Goal: Check status: Check status

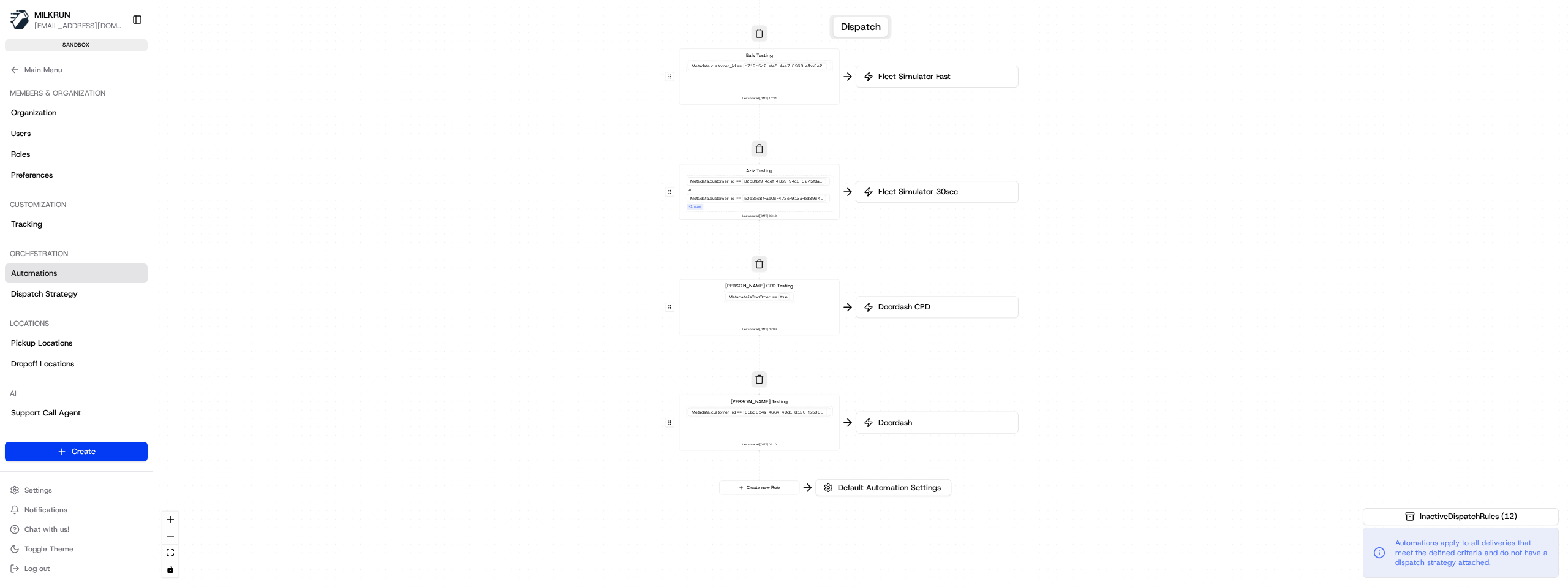
scroll to position [19, 0]
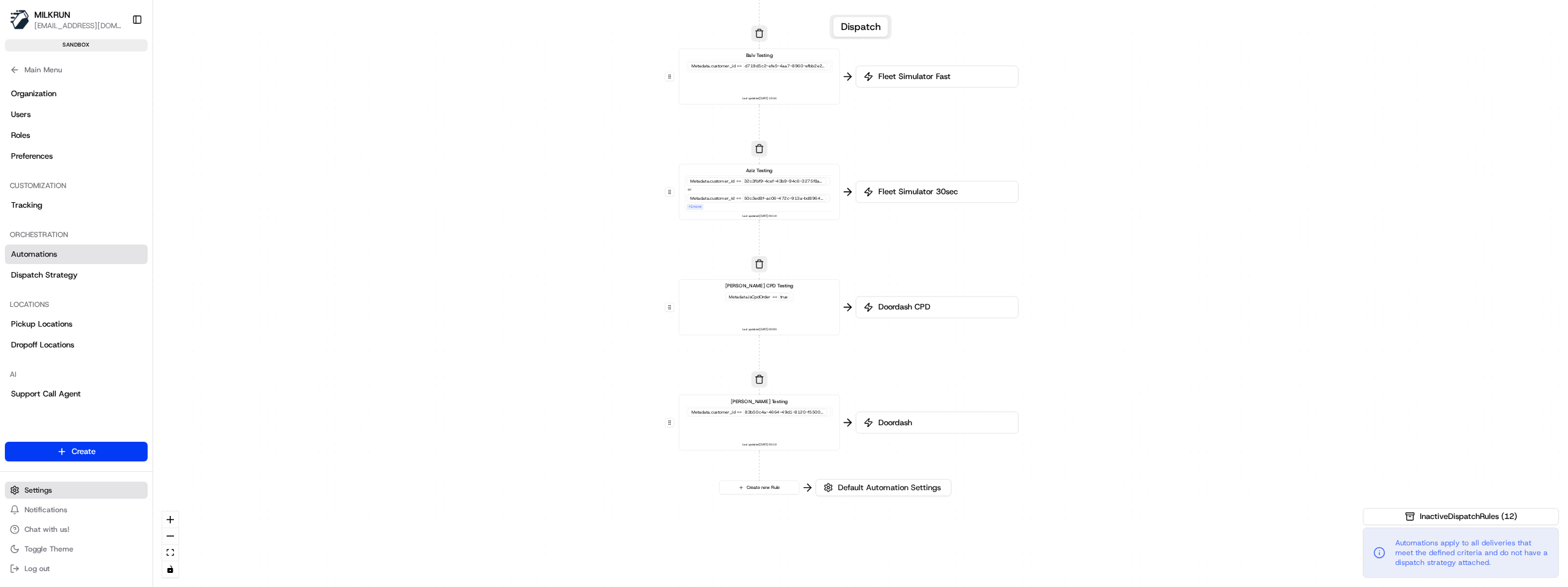
click at [34, 486] on span "Settings" at bounding box center [38, 490] width 28 height 10
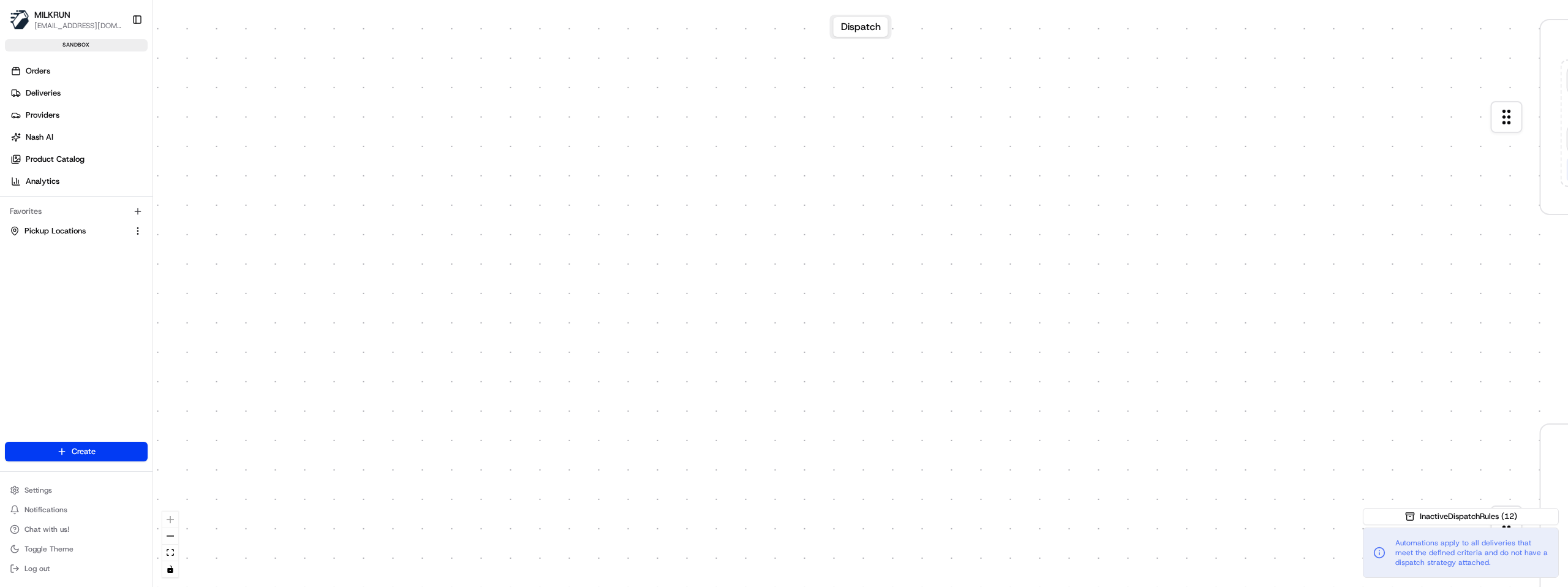
click at [63, 28] on span "darunachalam1@woolworths.com.au" at bounding box center [78, 25] width 88 height 10
click at [60, 15] on span "MILKRUN" at bounding box center [52, 15] width 36 height 12
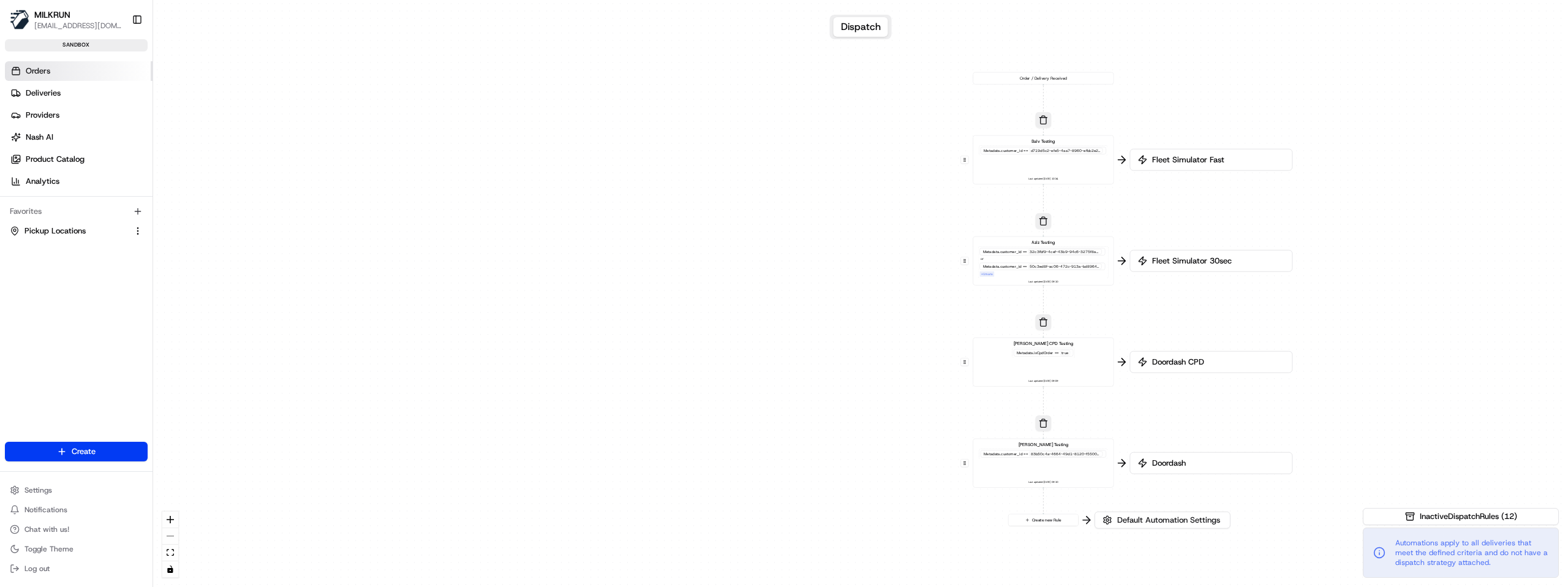
click at [45, 75] on span "Orders" at bounding box center [38, 71] width 24 height 11
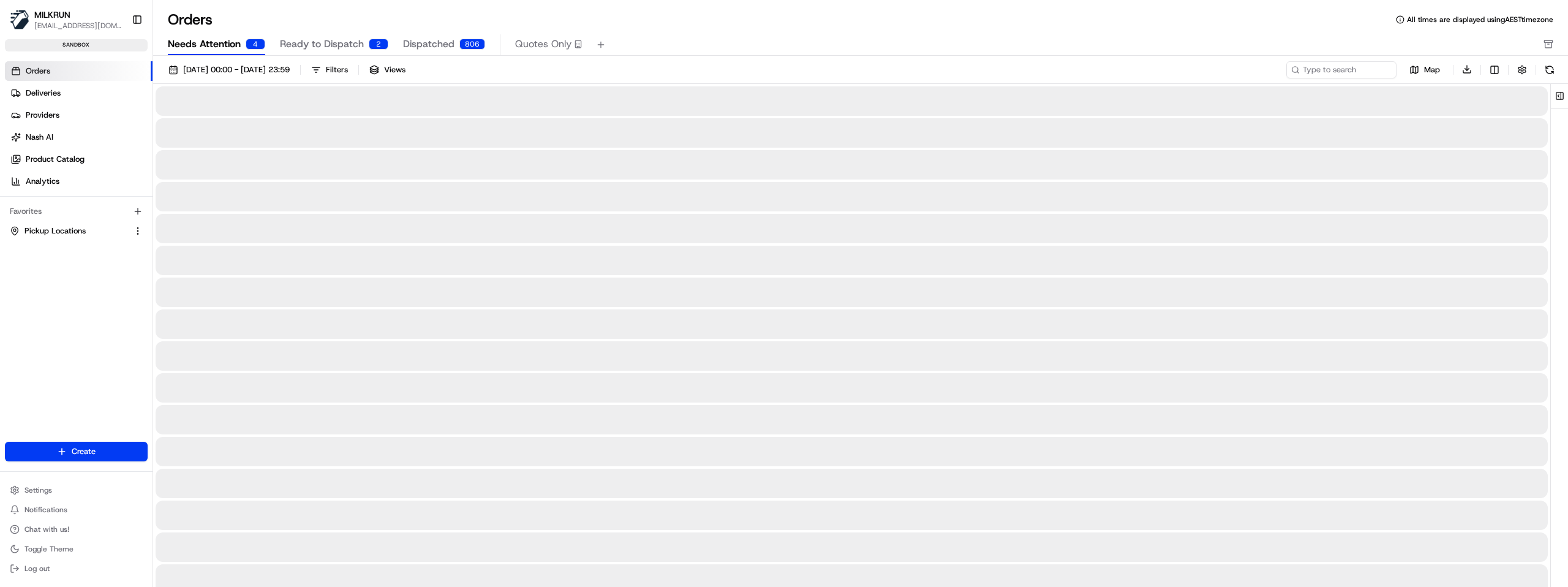
click at [225, 41] on span "Needs Attention" at bounding box center [204, 44] width 73 height 15
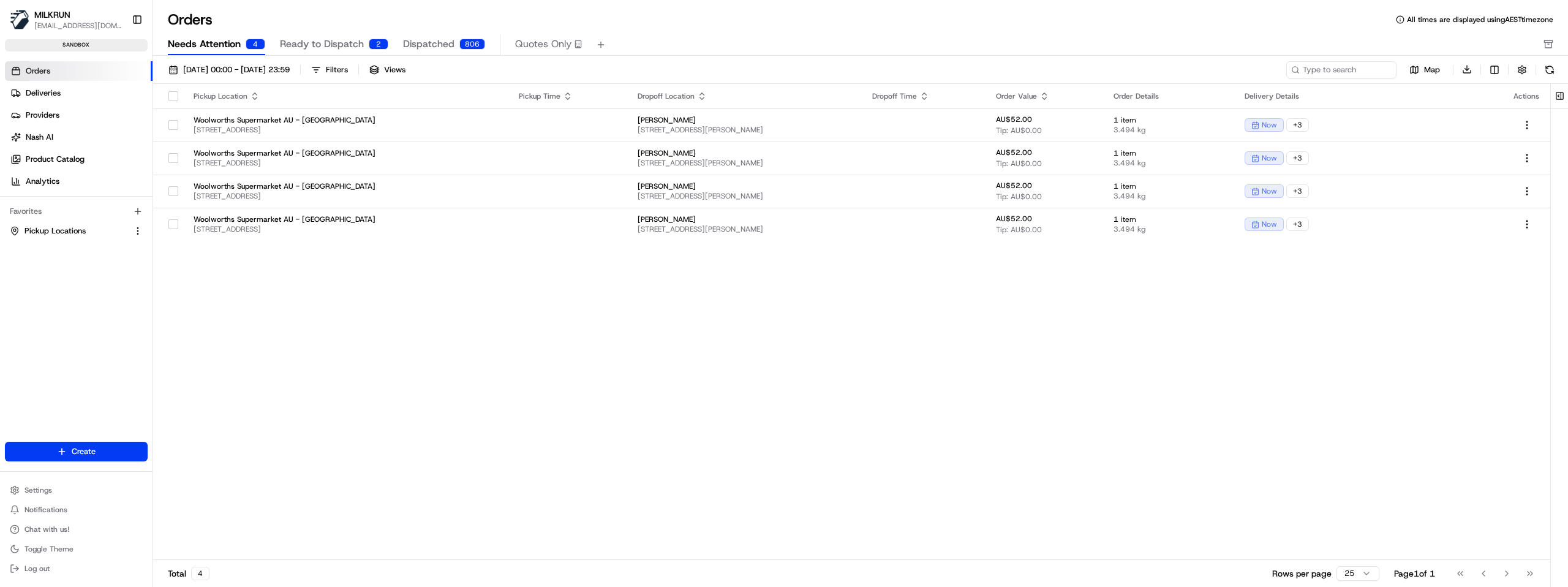
click at [322, 49] on span "Ready to Dispatch" at bounding box center [322, 44] width 84 height 15
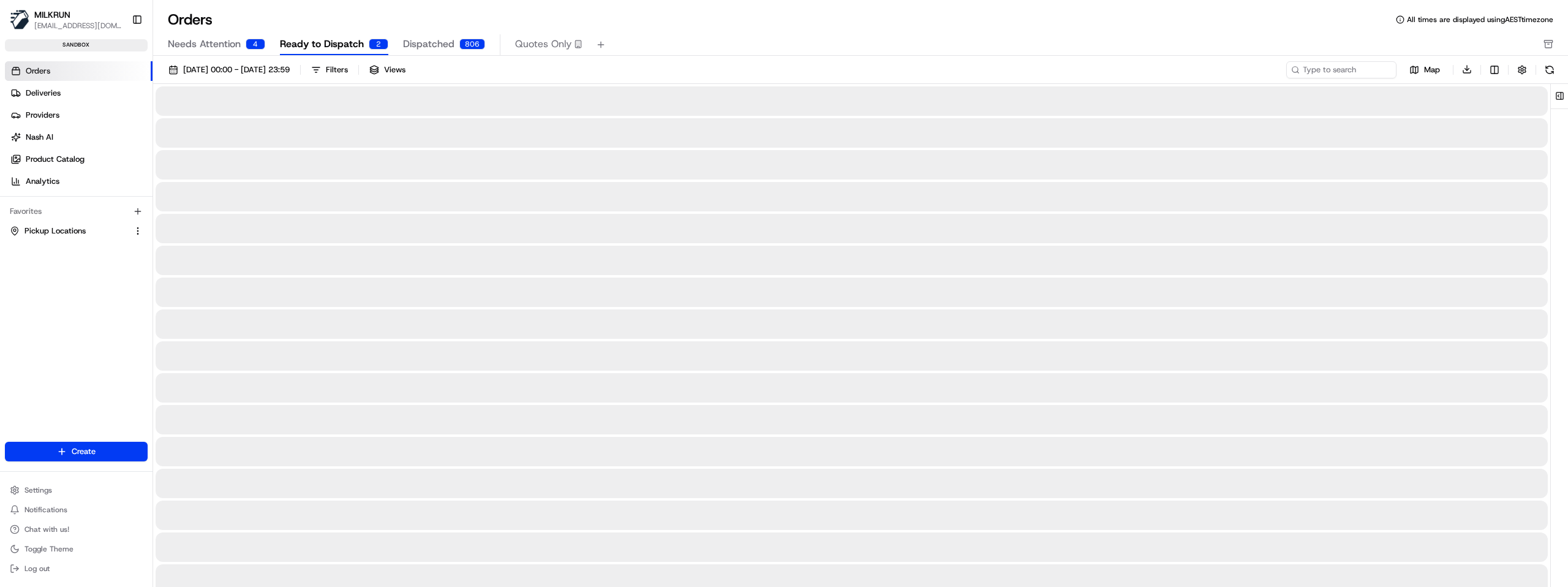
click at [322, 49] on span "Ready to Dispatch" at bounding box center [322, 44] width 84 height 15
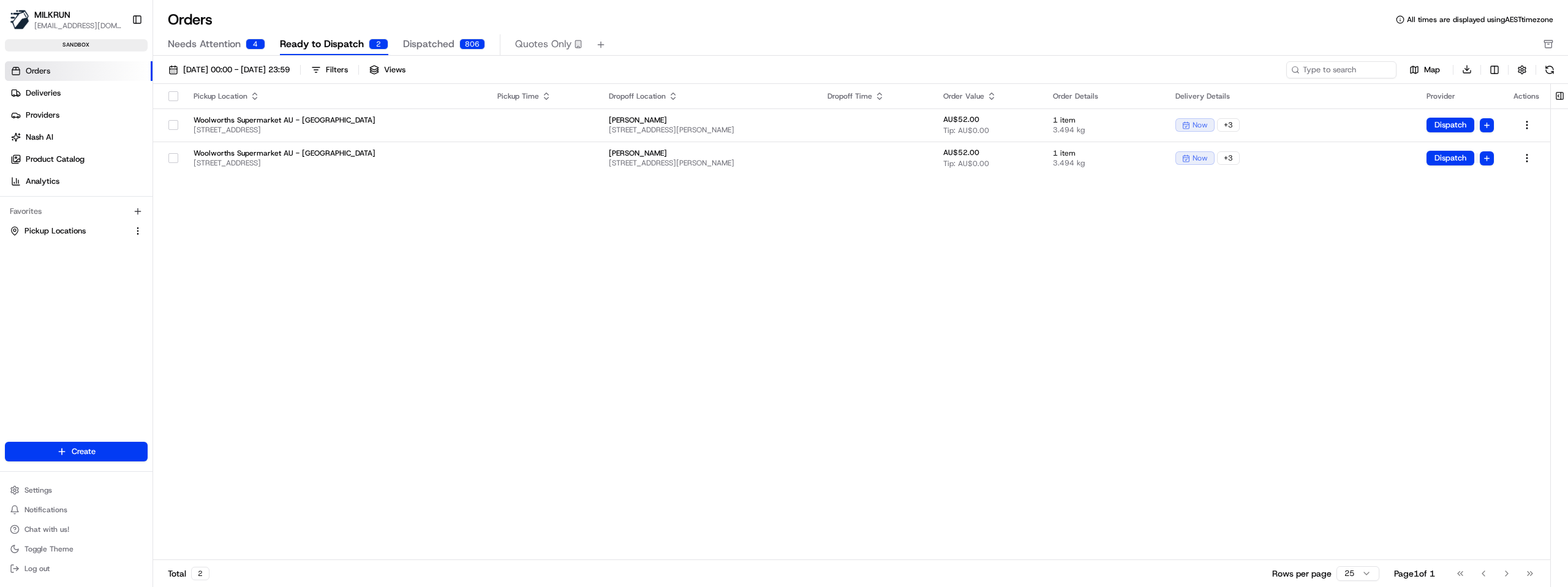
click at [390, 47] on div "Needs Attention 4 Ready to Dispatch 2 Dispatched 806 Quotes Only" at bounding box center [852, 44] width 1368 height 21
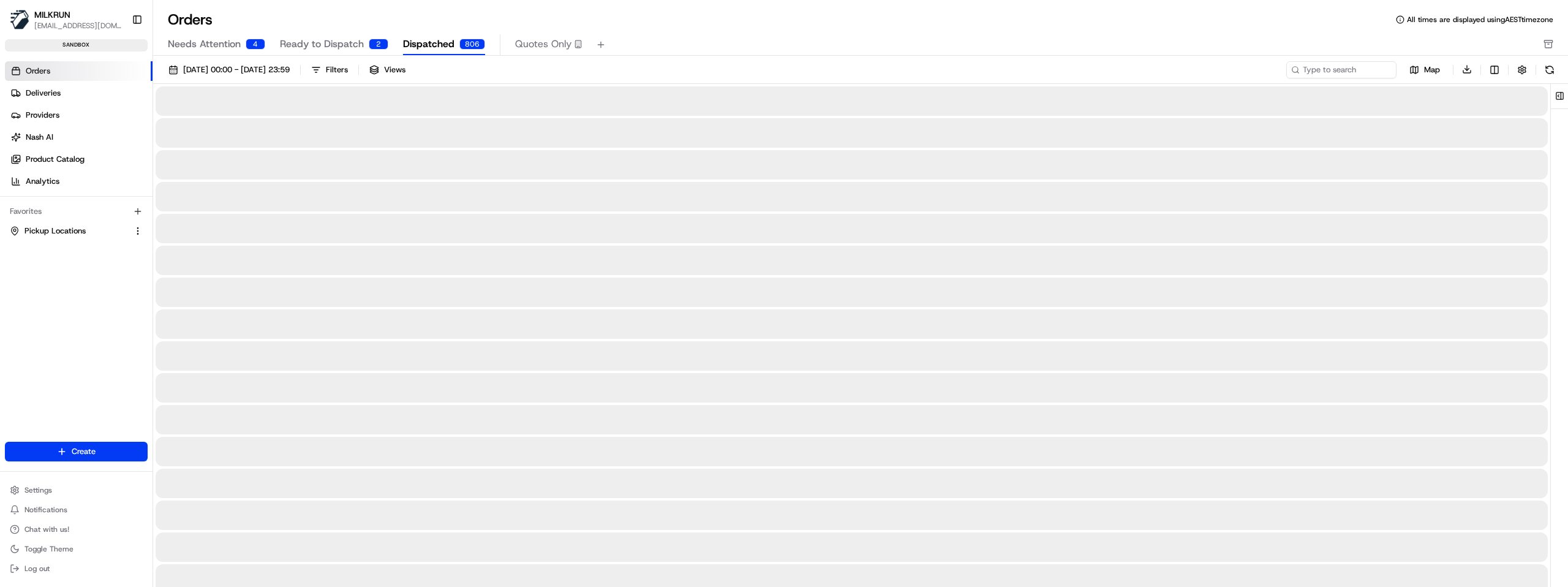
click at [424, 43] on span "Dispatched" at bounding box center [428, 44] width 51 height 15
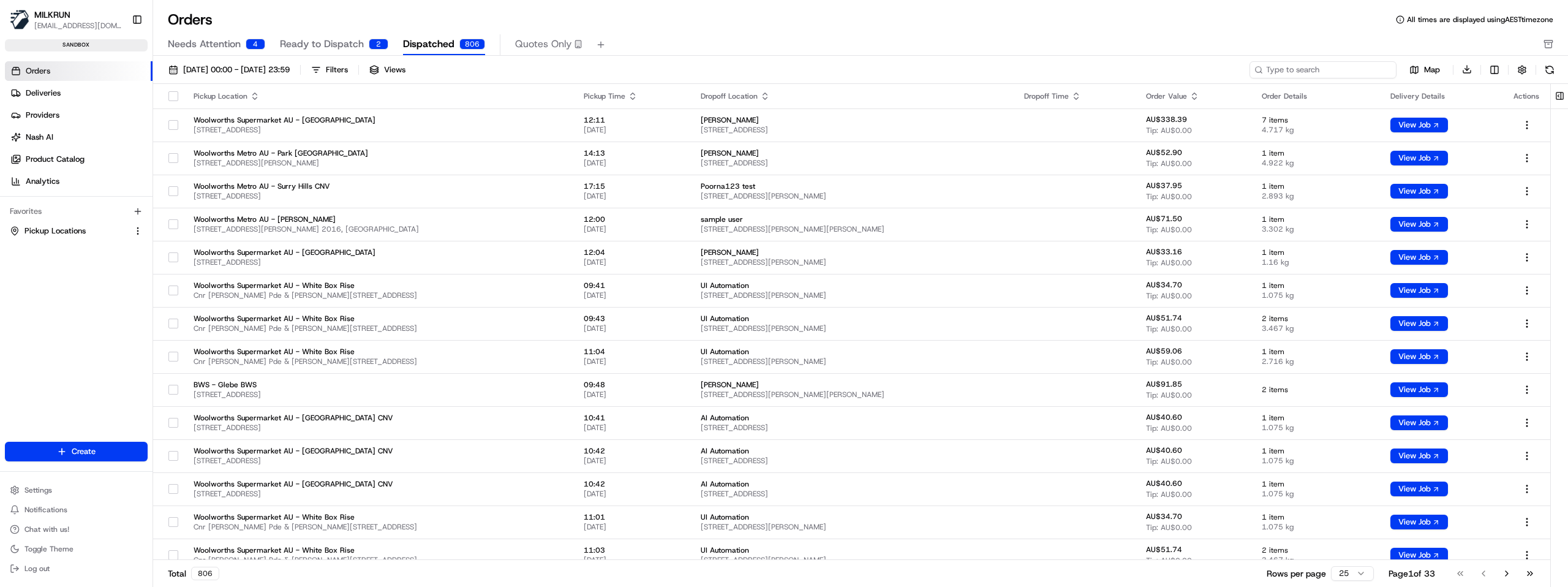
click at [1349, 70] on input at bounding box center [1323, 70] width 147 height 17
paste input "job_MRtnPB9BatMrtGaYPPjPbx"
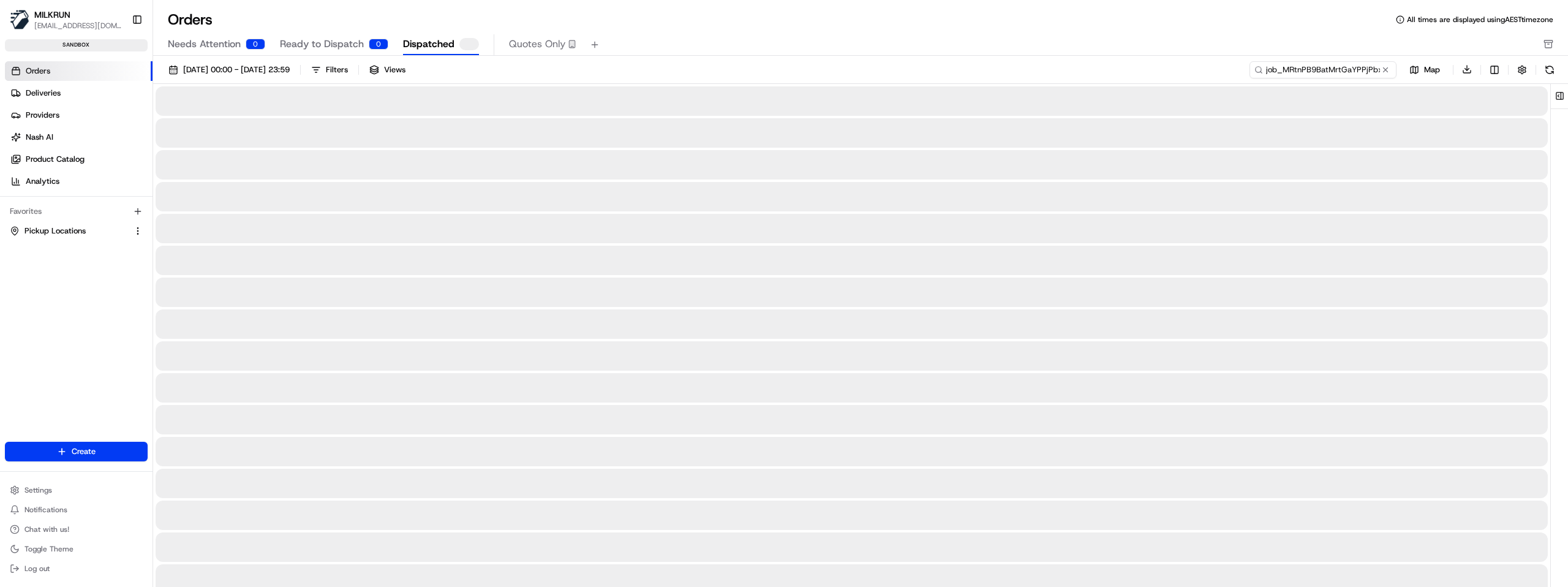
type input "job_MRtnPB9BatMrtGaYPPjPbx"
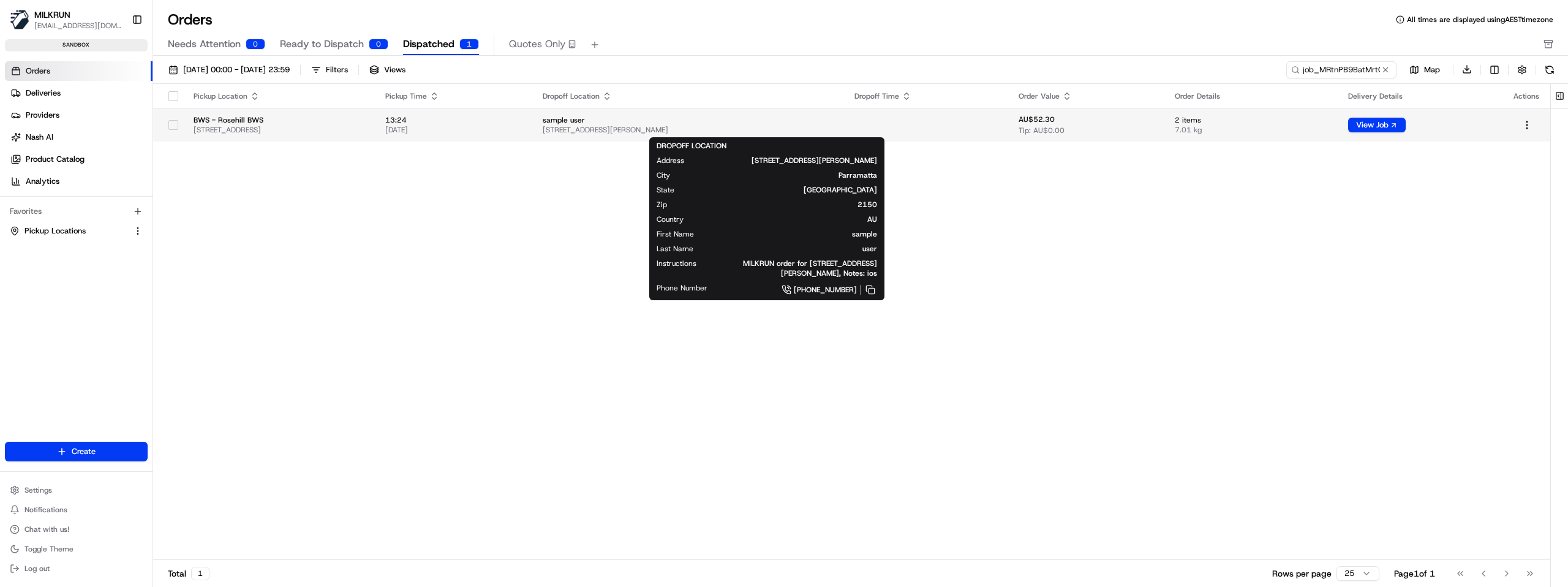
click at [659, 131] on span "[STREET_ADDRESS][PERSON_NAME]" at bounding box center [688, 129] width 291 height 10
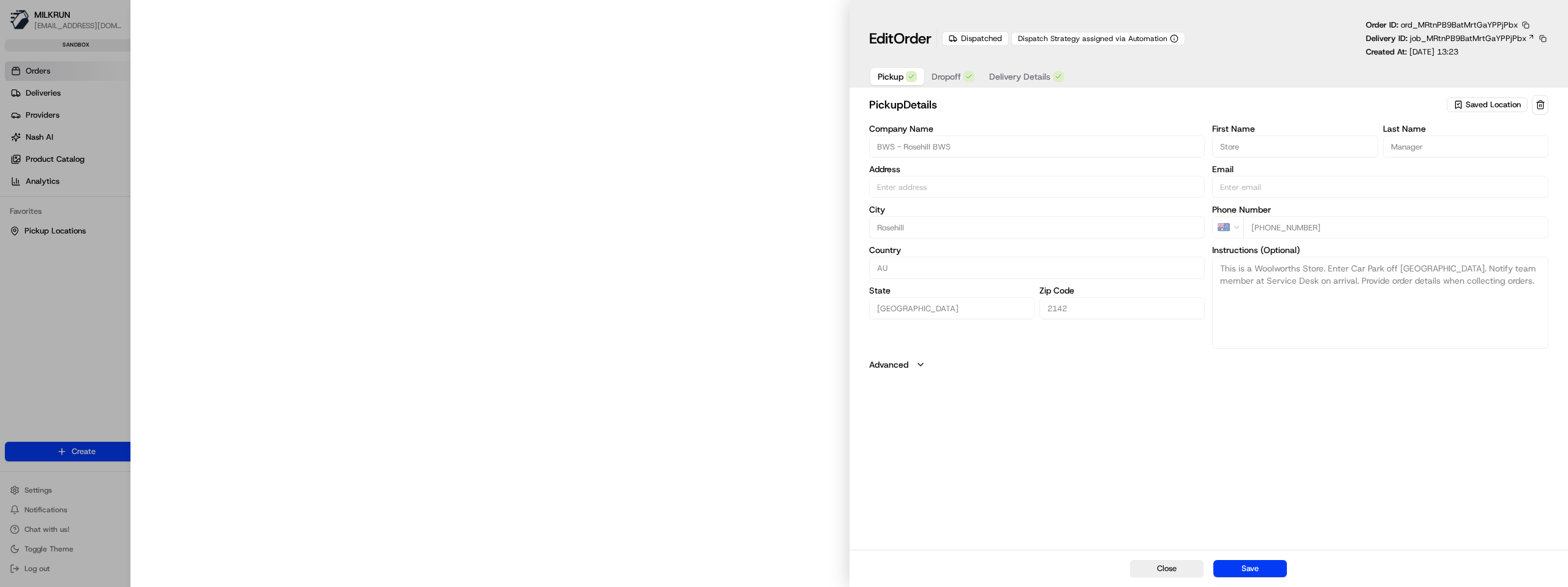
type input "[STREET_ADDRESS]"
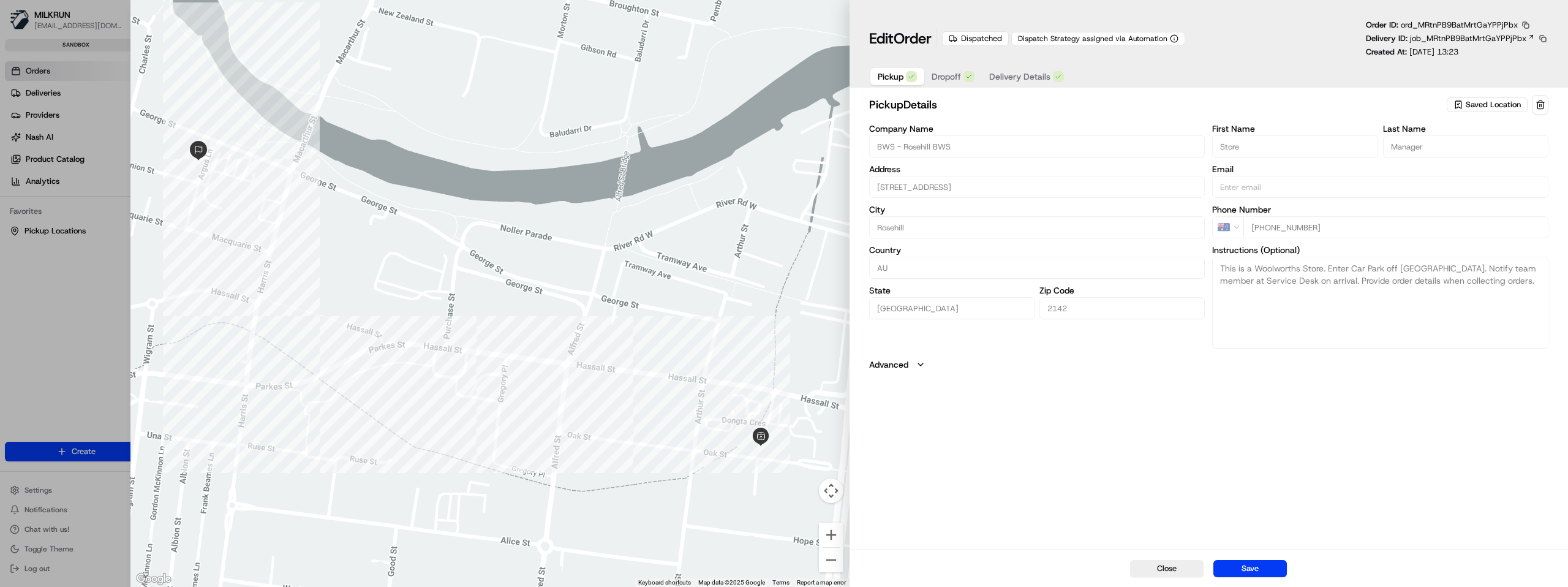
click at [925, 364] on button "Advanced" at bounding box center [1208, 365] width 679 height 12
click at [951, 77] on span "Dropoff" at bounding box center [946, 76] width 29 height 12
click at [1003, 79] on span "Delivery Details" at bounding box center [1019, 76] width 61 height 12
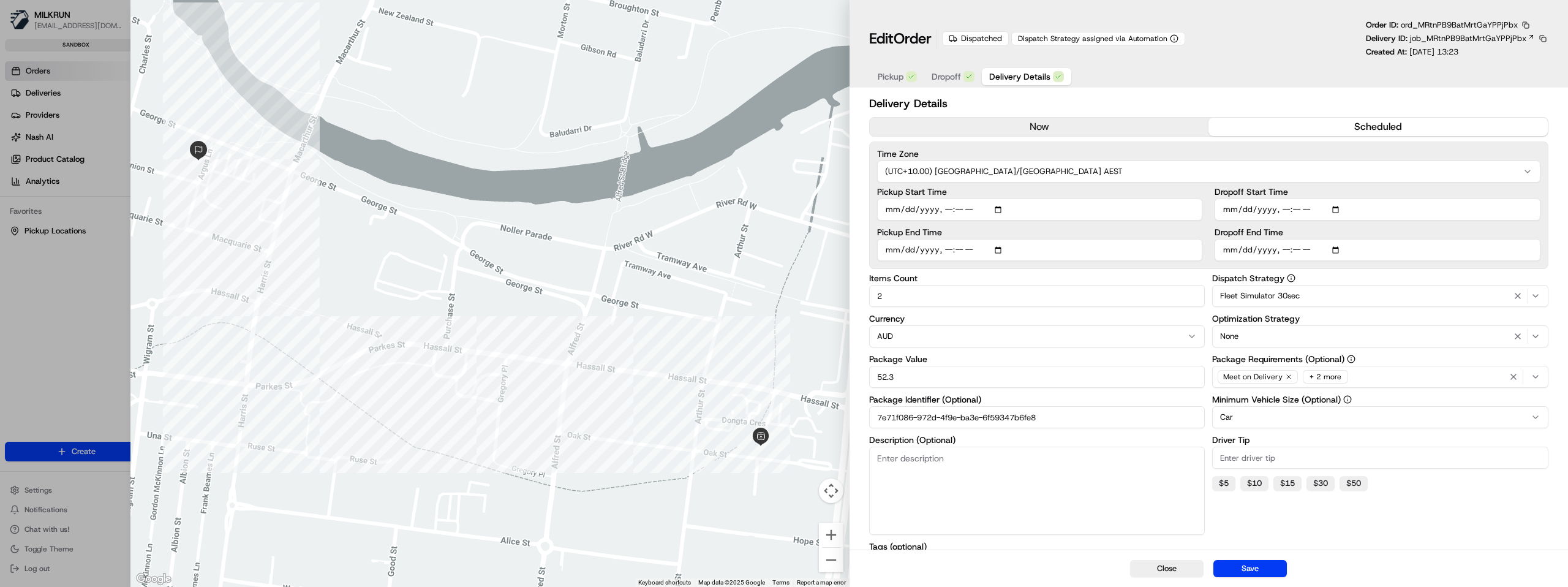
scroll to position [115, 0]
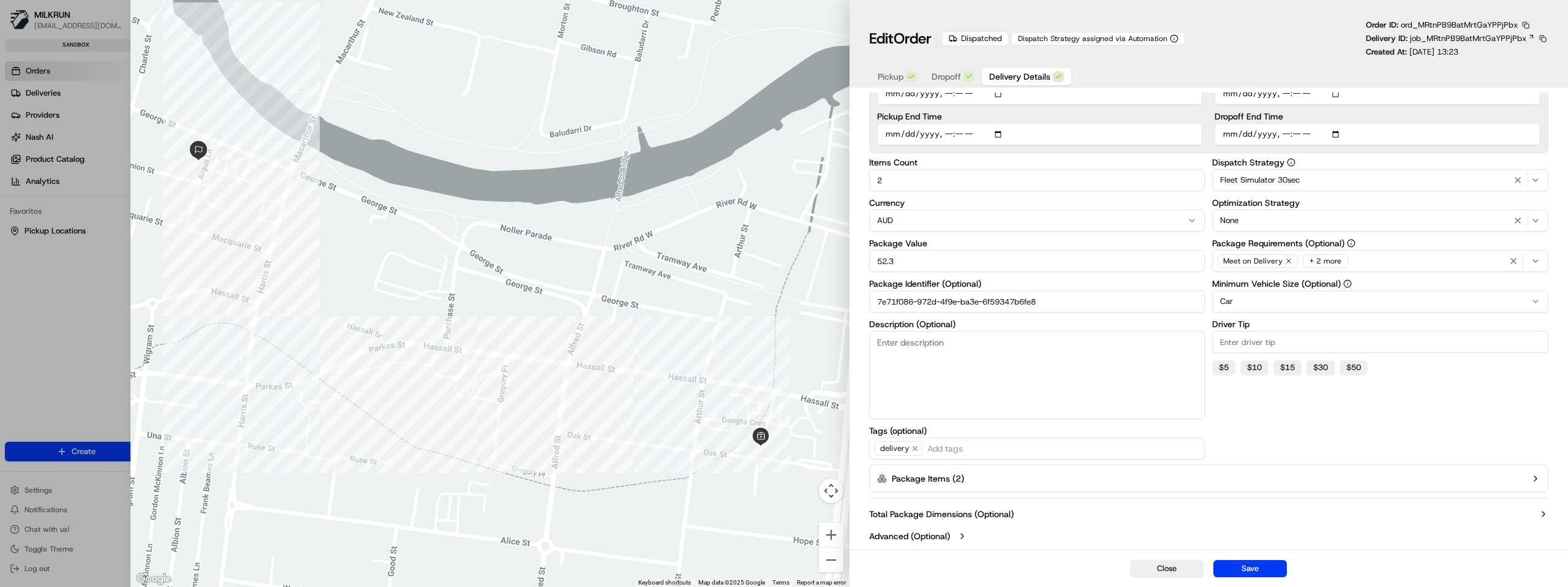
click at [951, 478] on label "Package Items ( 2 )" at bounding box center [928, 478] width 73 height 12
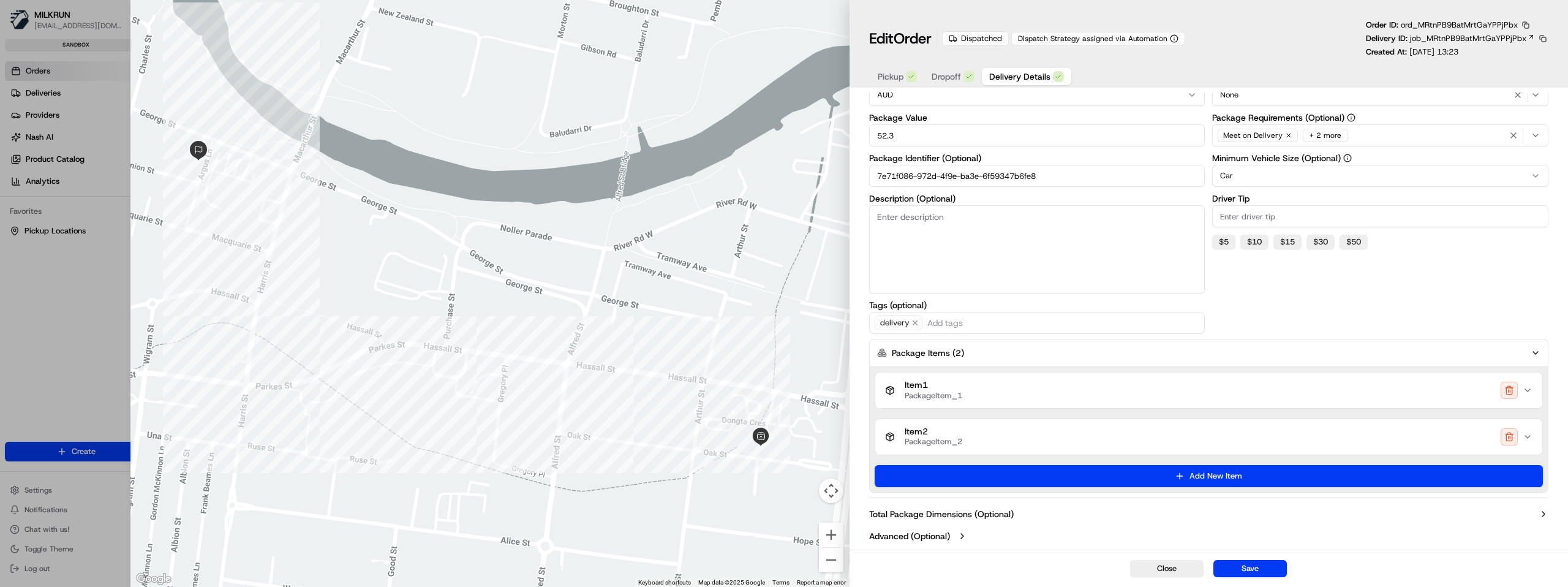
click at [951, 515] on label "Total Package Dimensions (Optional)" at bounding box center [941, 514] width 144 height 12
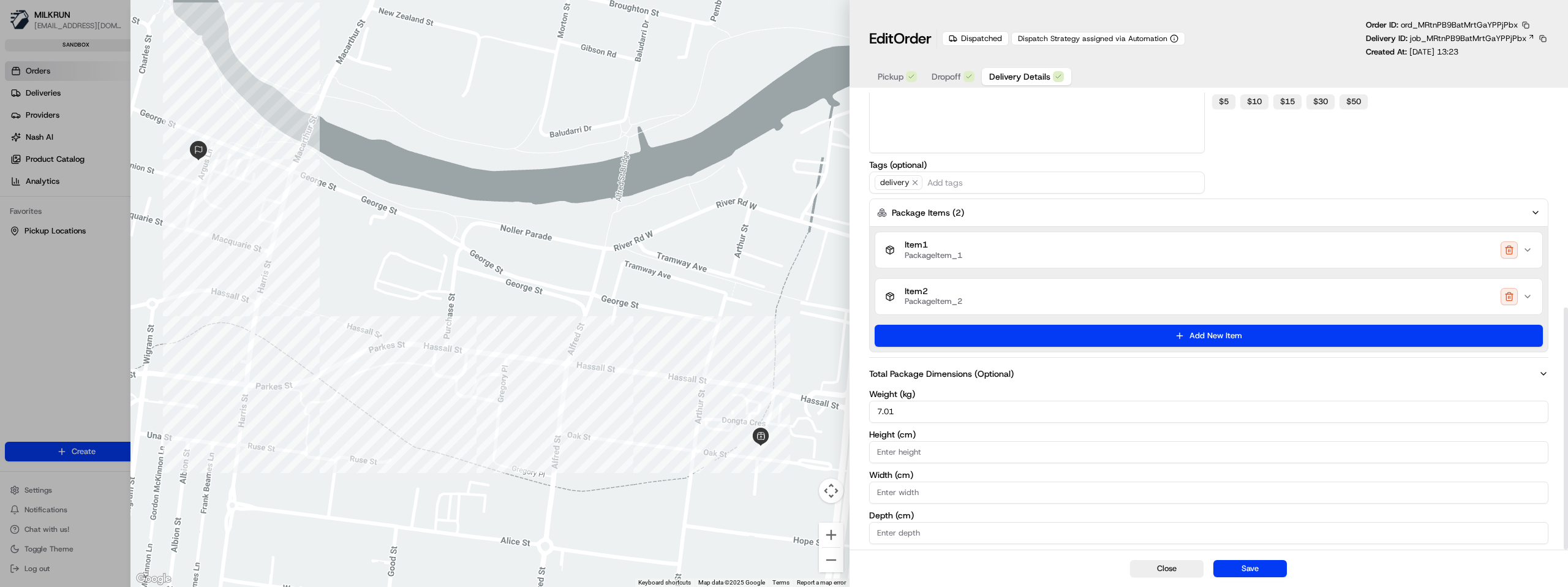
scroll to position [406, 0]
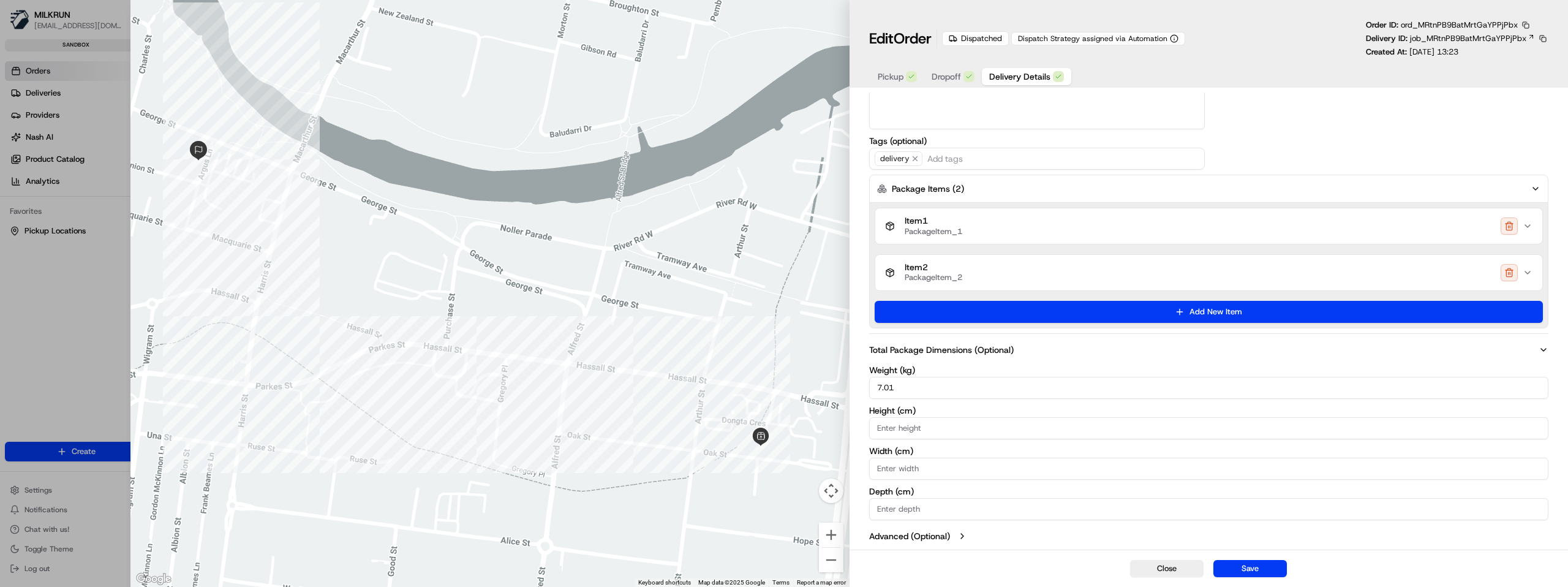
click at [941, 533] on label "Advanced (Optional)" at bounding box center [909, 536] width 81 height 12
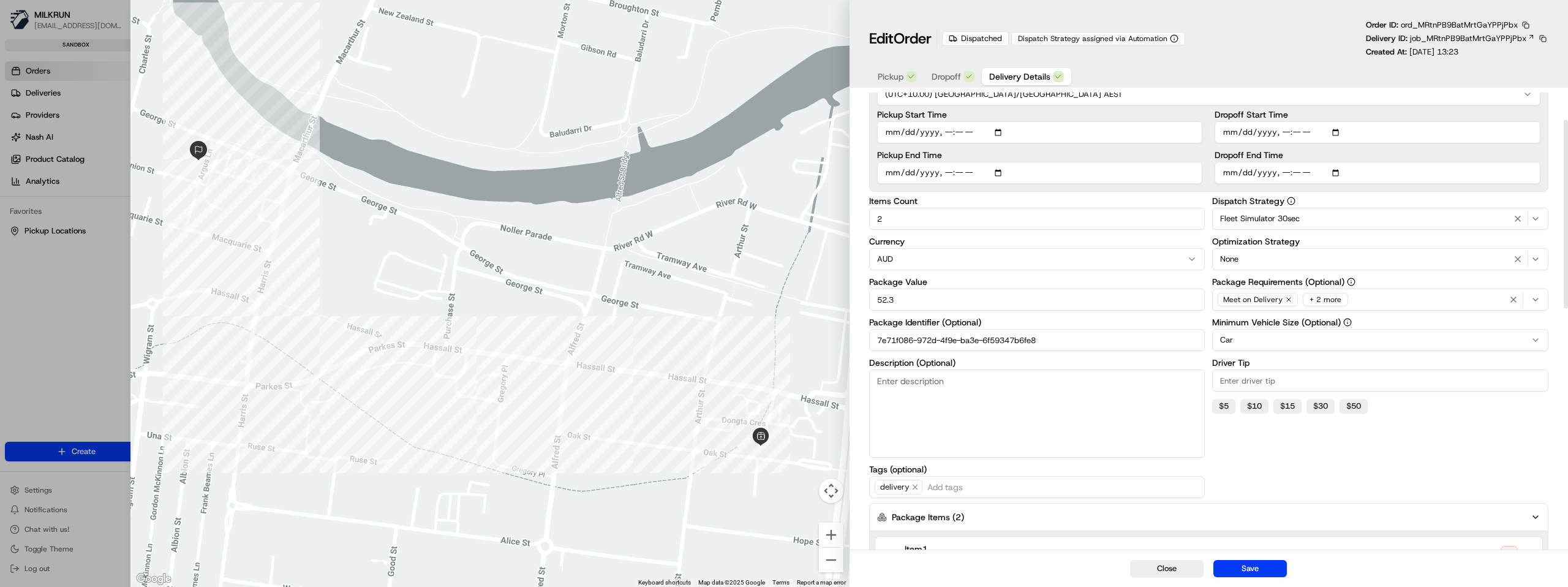
scroll to position [0, 0]
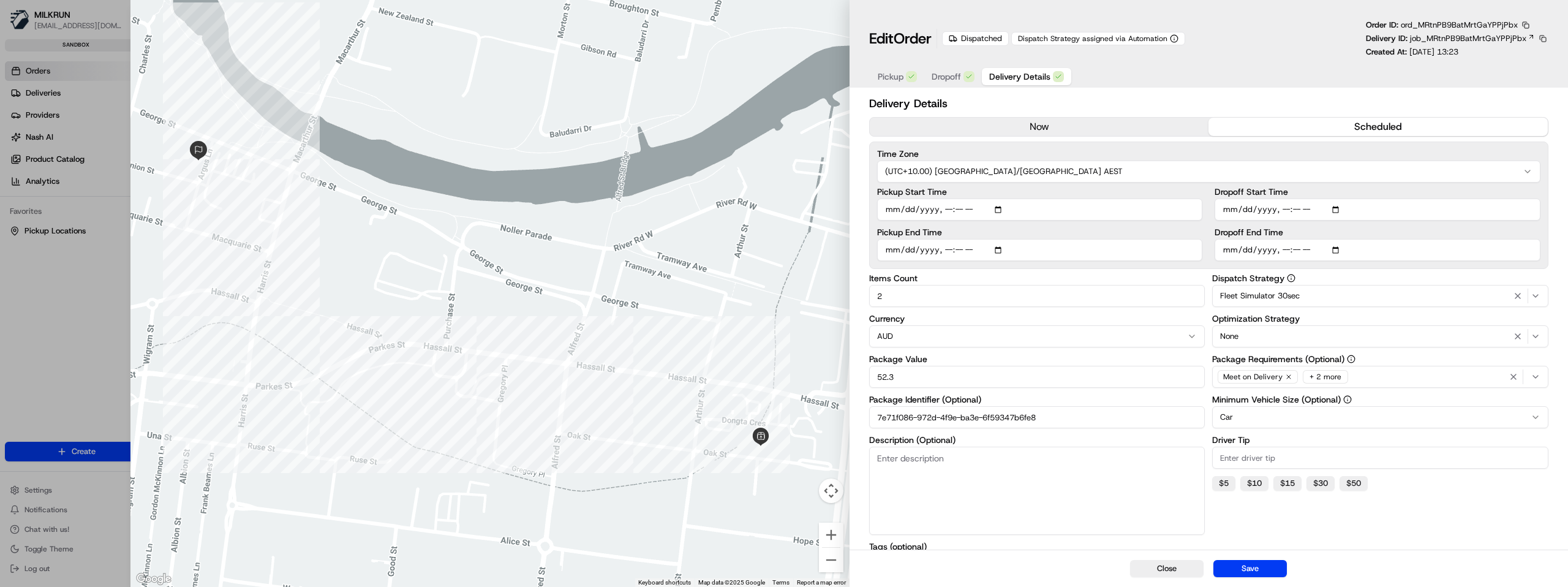
click at [1540, 40] on button at bounding box center [1543, 38] width 11 height 11
click at [1533, 36] on icon at bounding box center [1531, 37] width 8 height 8
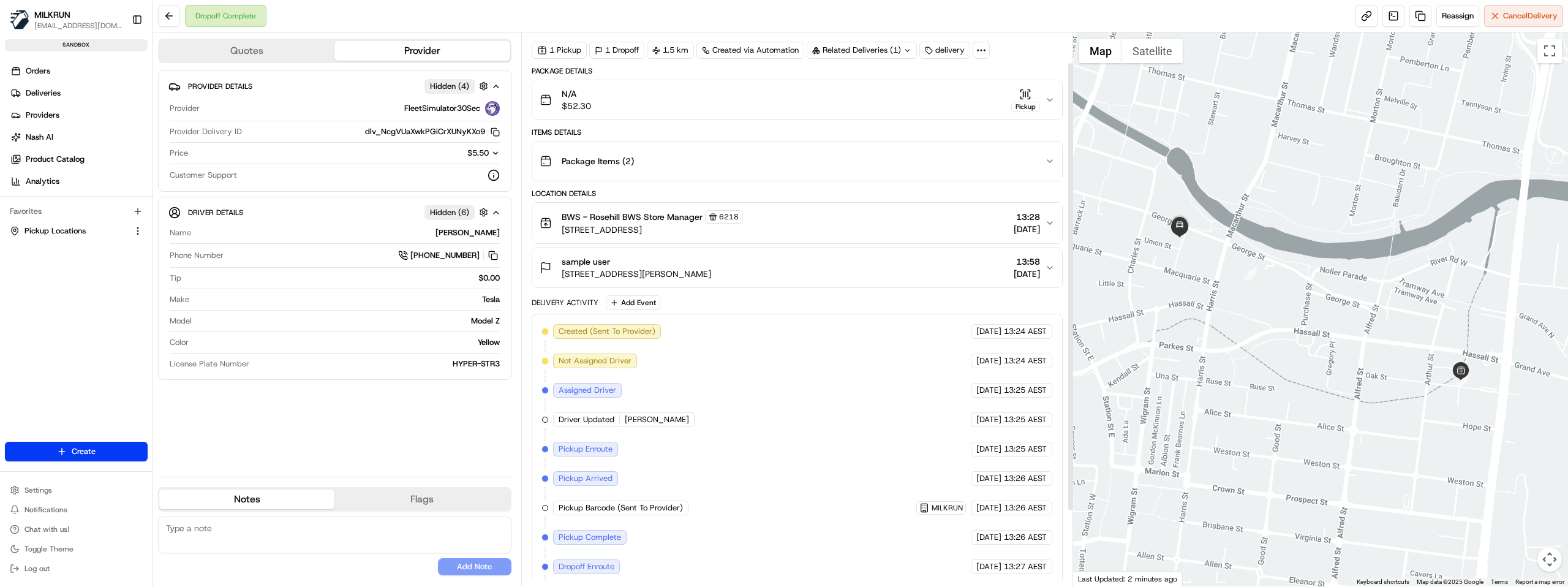
scroll to position [130, 0]
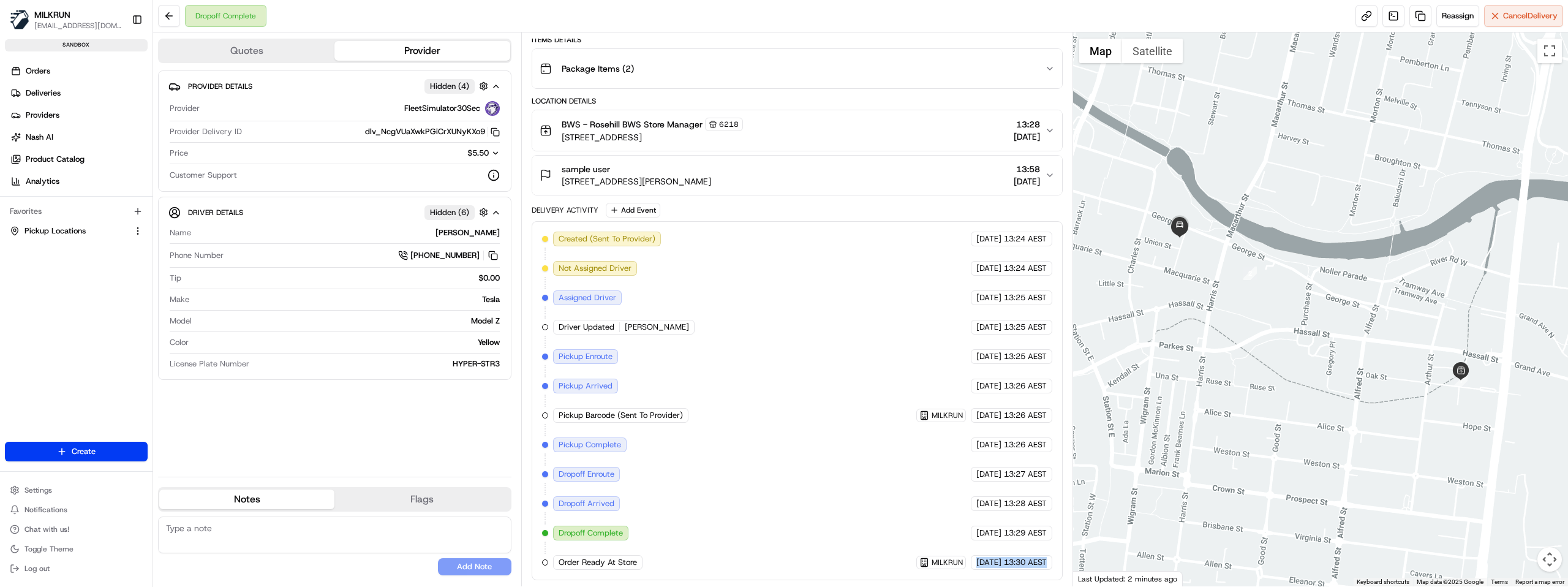
drag, startPoint x: 951, startPoint y: 562, endPoint x: 1046, endPoint y: 563, distance: 95.0
click at [1046, 563] on div "19/08/2025 13:30 AEST" at bounding box center [1011, 562] width 82 height 15
click at [172, 16] on button at bounding box center [169, 15] width 22 height 22
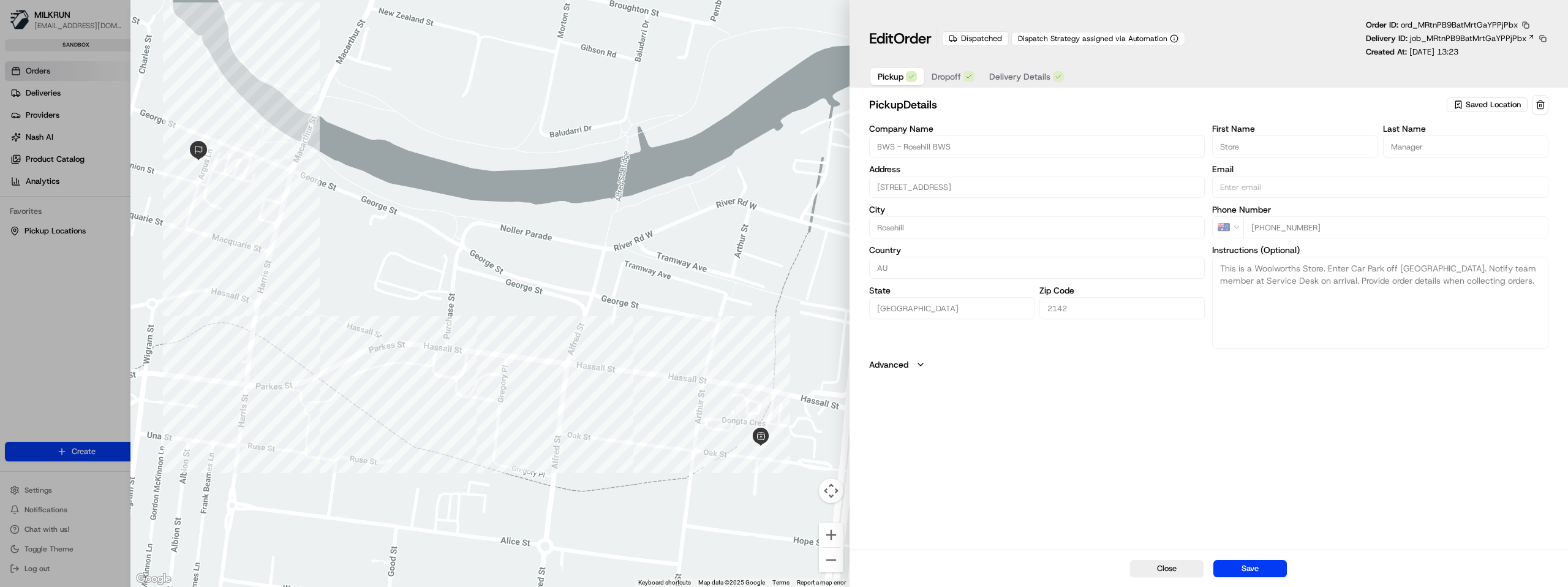
click at [383, 121] on div at bounding box center [490, 294] width 718 height 587
click at [106, 459] on div at bounding box center [784, 294] width 1568 height 587
type input "+1"
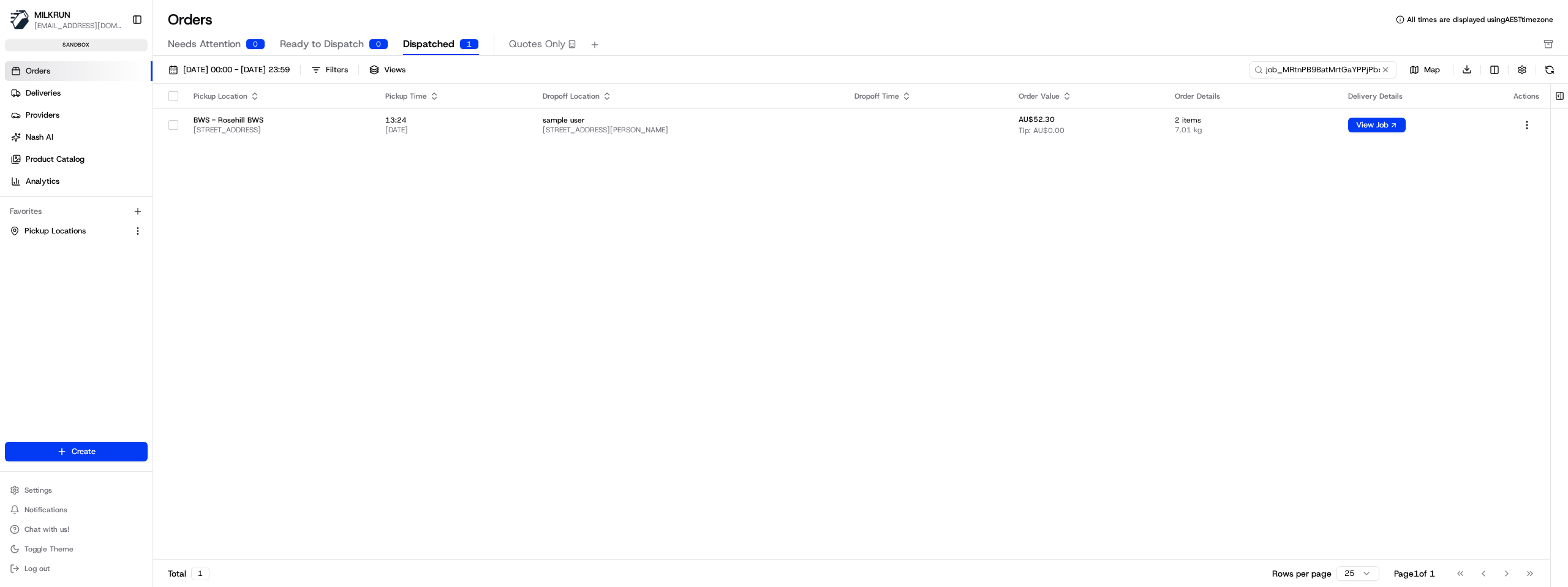
click at [1331, 69] on input "job_MRtnPB9BatMrtGaYPPjPbx" at bounding box center [1323, 70] width 147 height 17
paste input "HZyXXBm5QY6h7b6y4qNHPT"
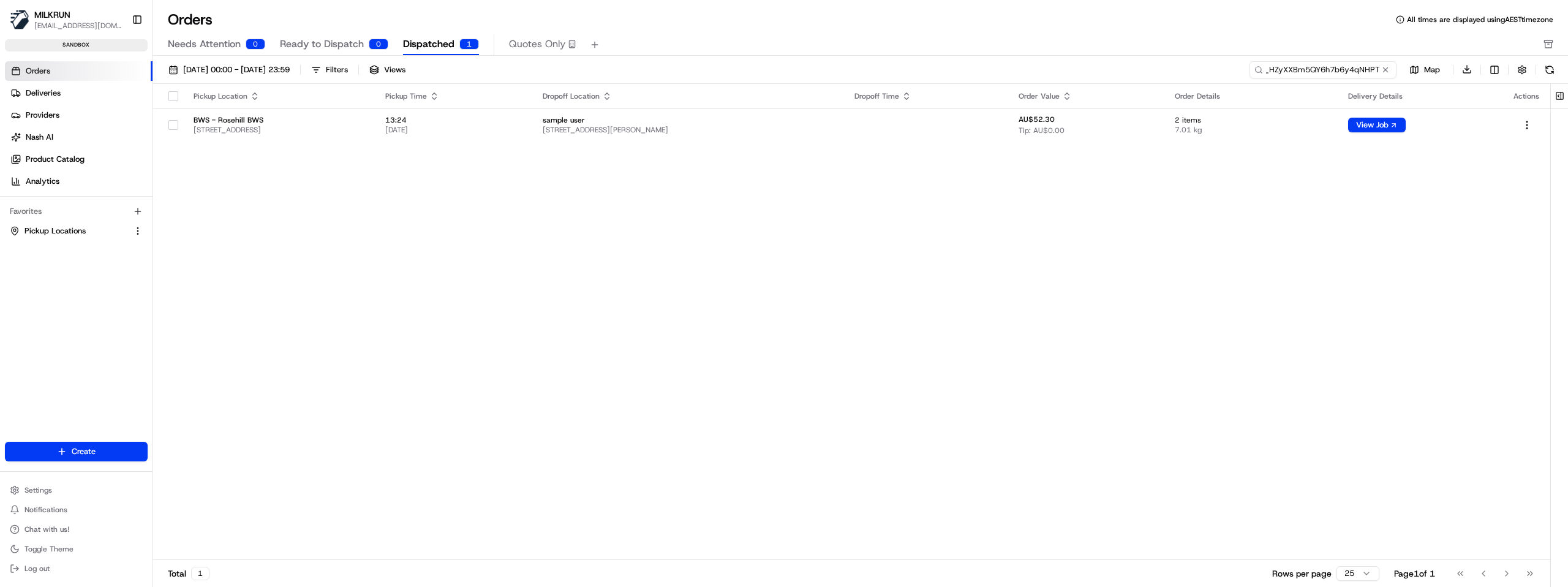
type input "job_HZyXXBm5QY6h7b6y4qNHPT"
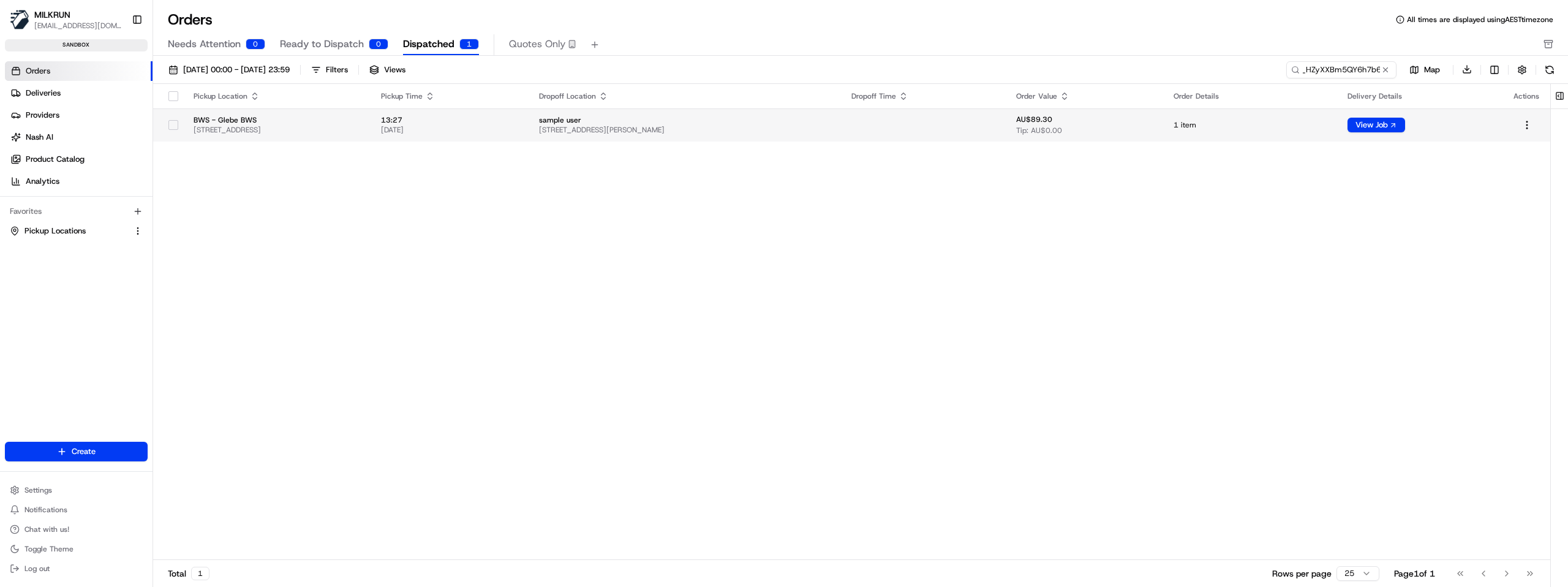
click at [1396, 132] on td "View Job" at bounding box center [1420, 125] width 166 height 33
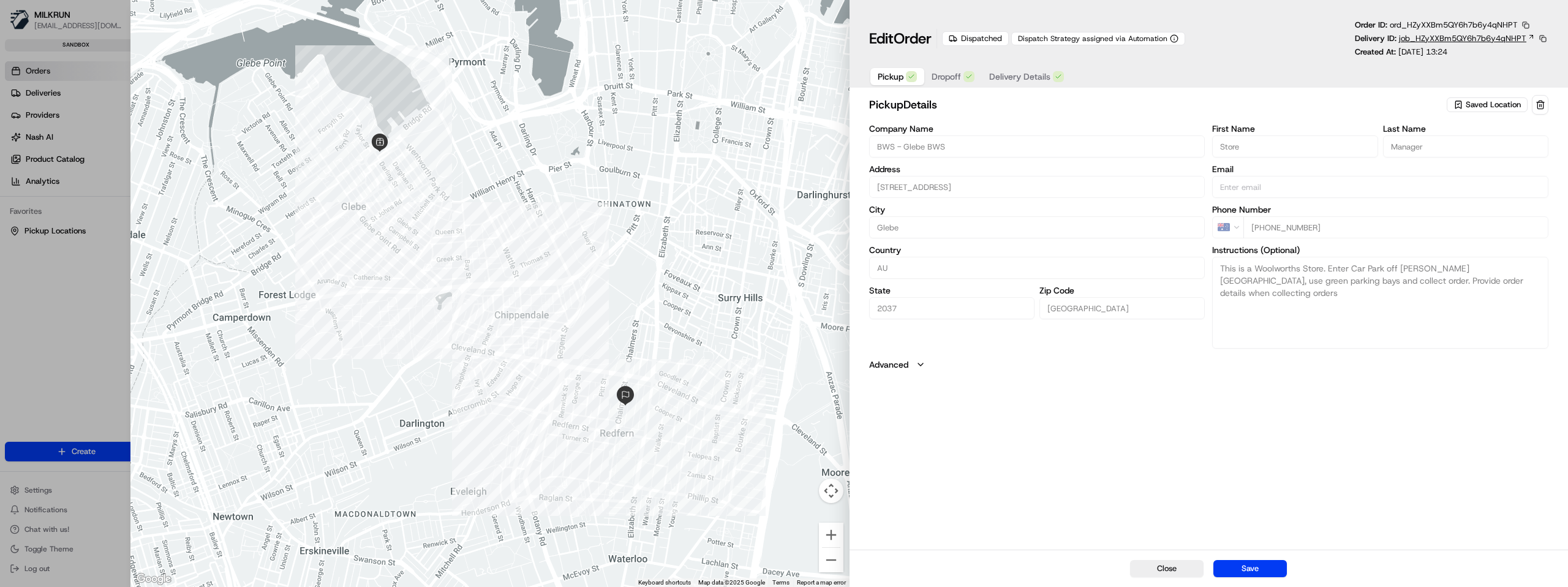
click at [1531, 36] on icon at bounding box center [1531, 37] width 8 height 8
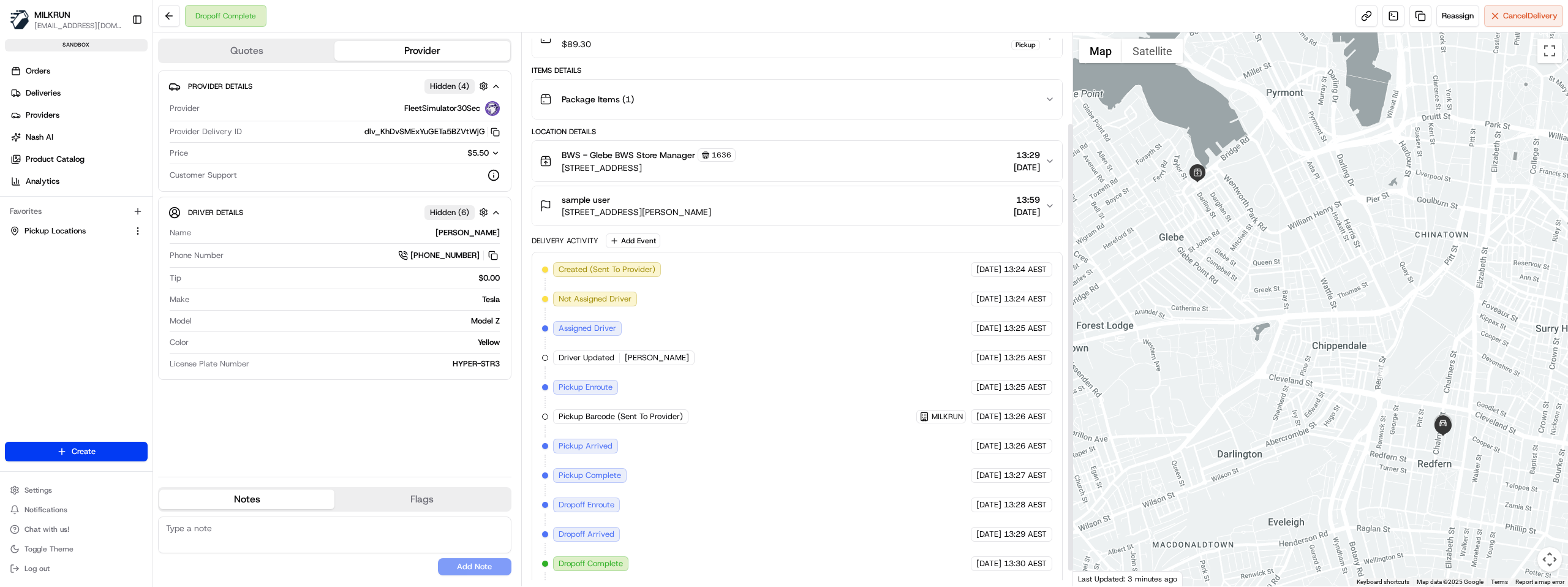
scroll to position [130, 0]
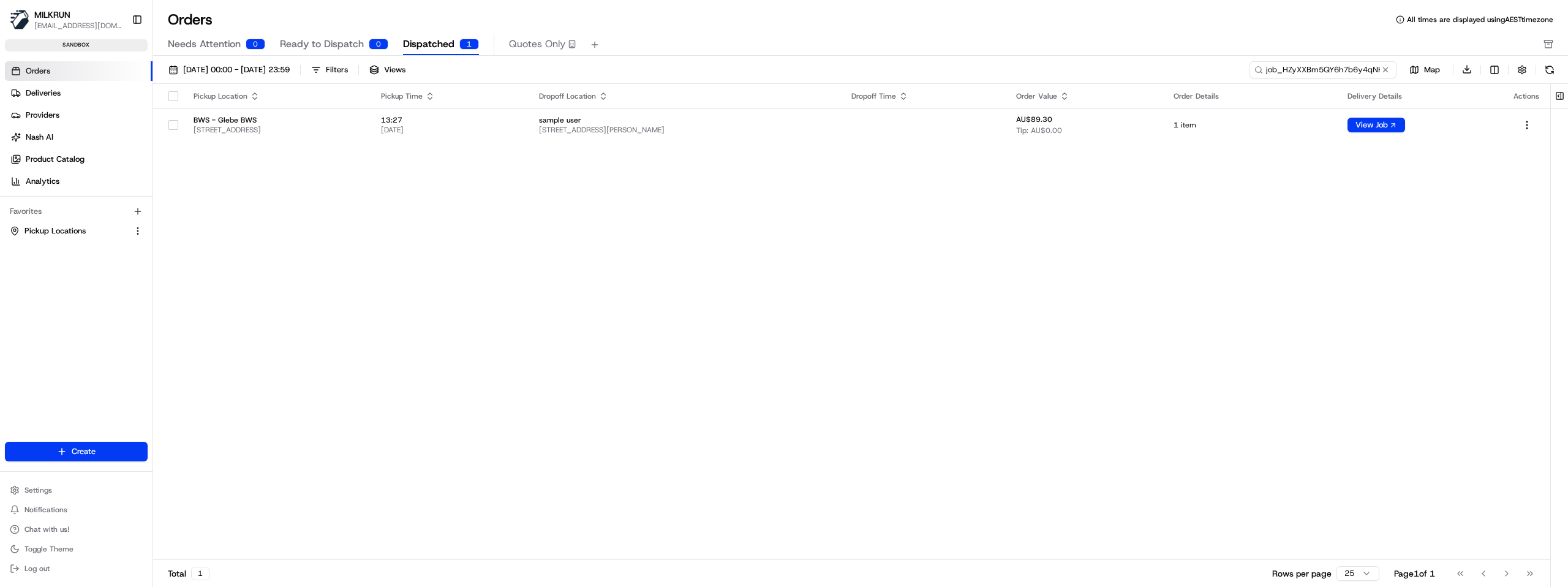
click at [1372, 73] on input "job_HZyXXBm5QY6h7b6y4qNHPT" at bounding box center [1323, 70] width 147 height 17
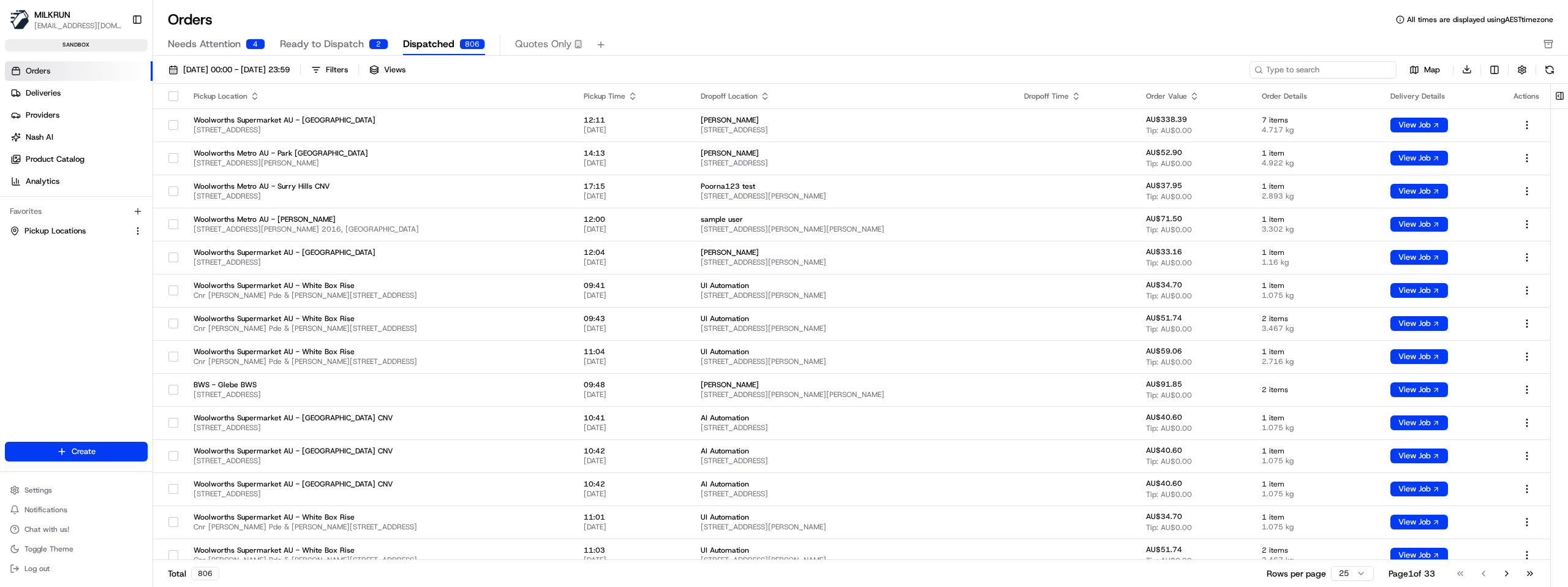
paste input "job_MRtnPB9BatMrtGaYPPjPbx"
type input "job_MRtnPB9BatMrtGaYPPjPbx"
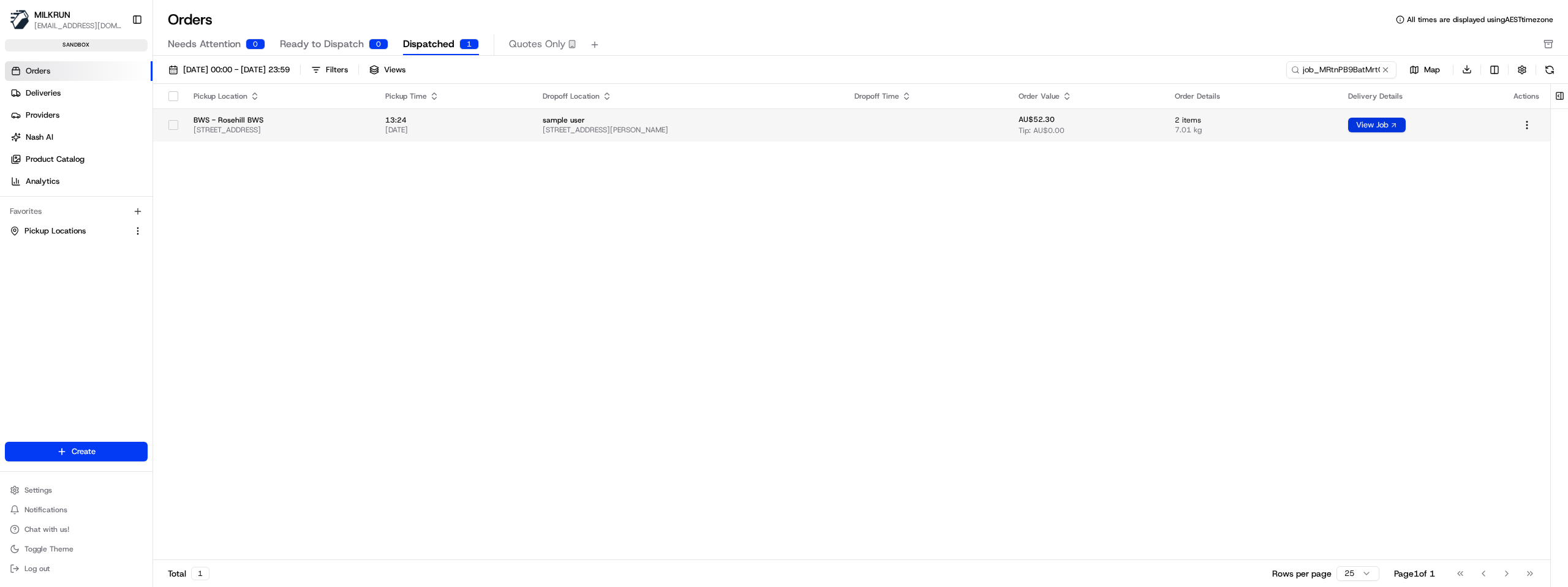
click at [1405, 123] on button "View Job" at bounding box center [1376, 125] width 57 height 15
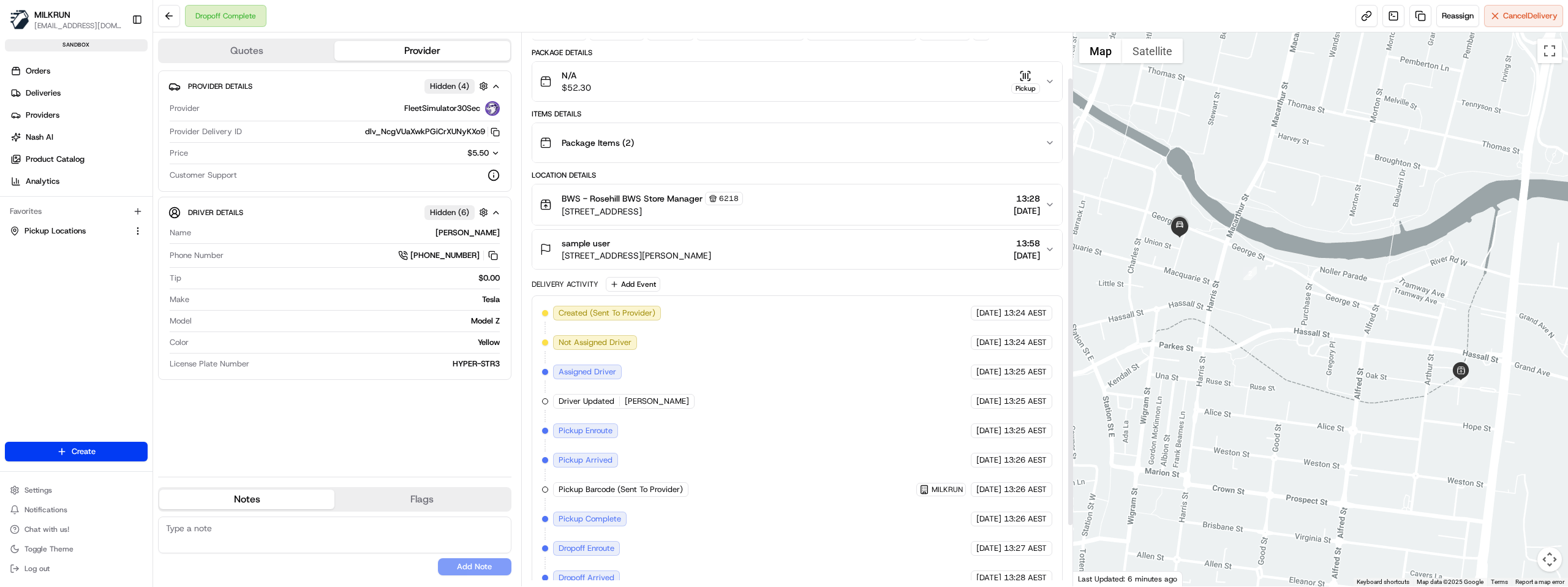
scroll to position [130, 0]
